Goal: Navigation & Orientation: Find specific page/section

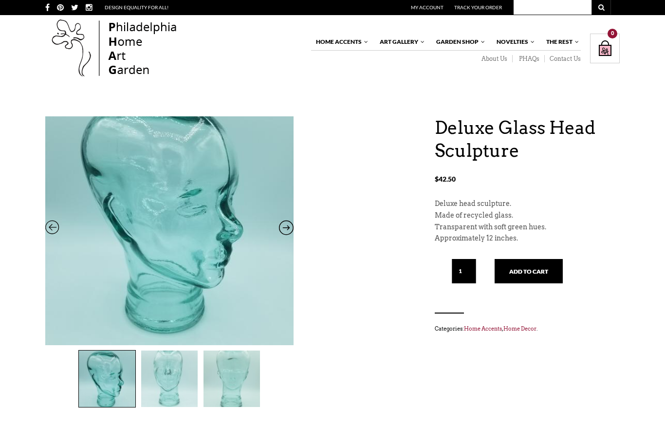
click at [0, 0] on link "Fountains" at bounding box center [0, 0] width 0 height 0
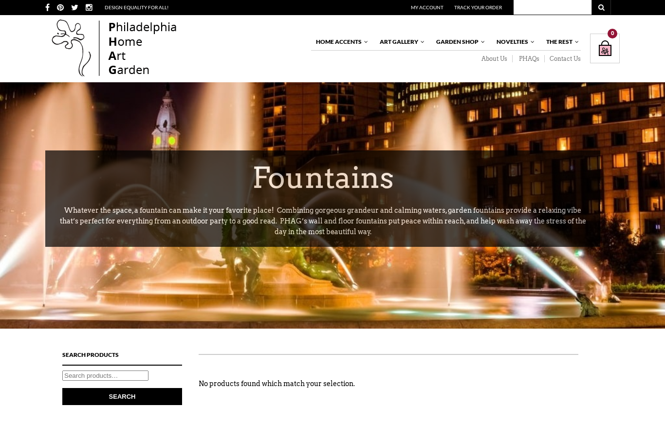
click at [477, 100] on div at bounding box center [332, 205] width 665 height 246
click at [0, 0] on link "Garden Decor" at bounding box center [0, 0] width 0 height 0
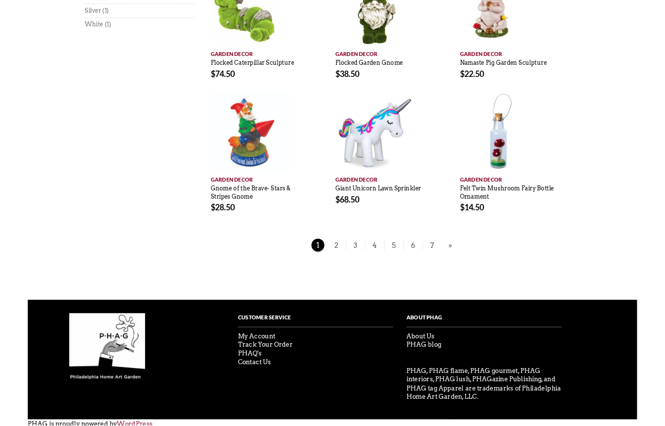
scroll to position [741, 0]
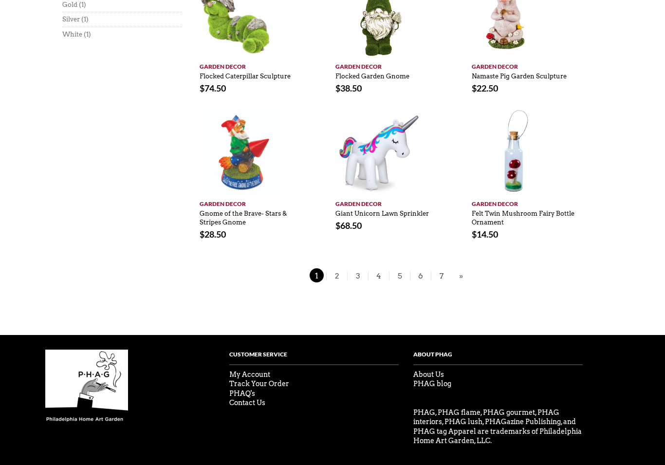
scroll to position [696, 0]
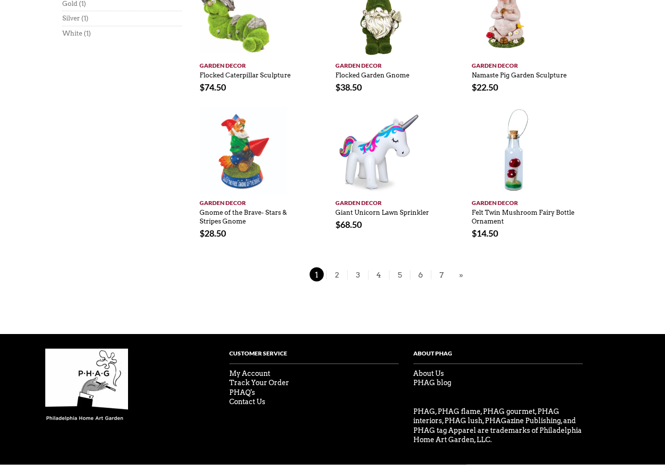
click at [343, 275] on span "2" at bounding box center [337, 275] width 15 height 14
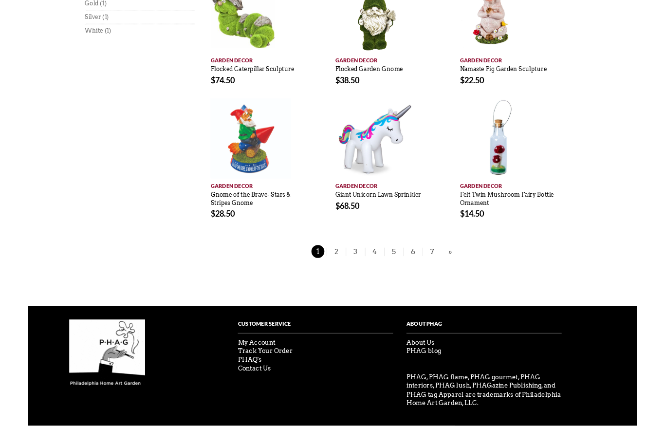
scroll to position [735, 0]
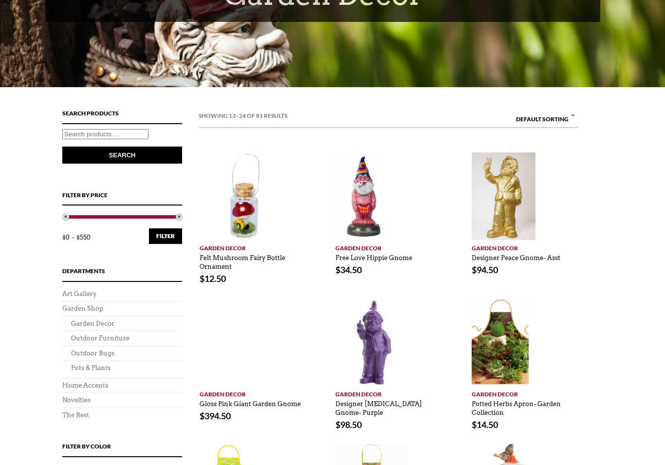
scroll to position [233, 0]
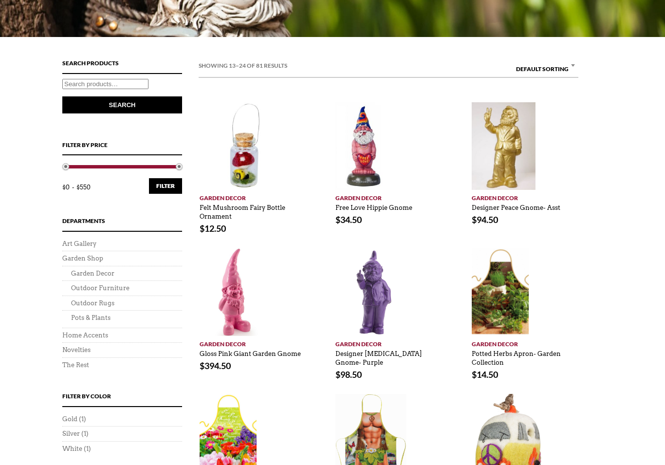
click at [105, 146] on h4 "Filter by price" at bounding box center [122, 148] width 120 height 16
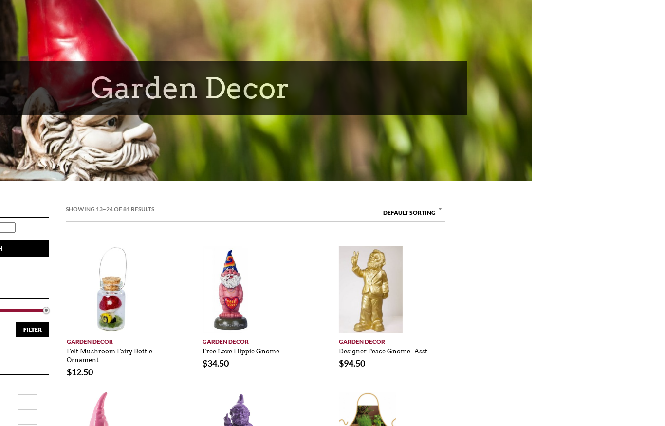
scroll to position [0, 132]
